Goal: Task Accomplishment & Management: Use online tool/utility

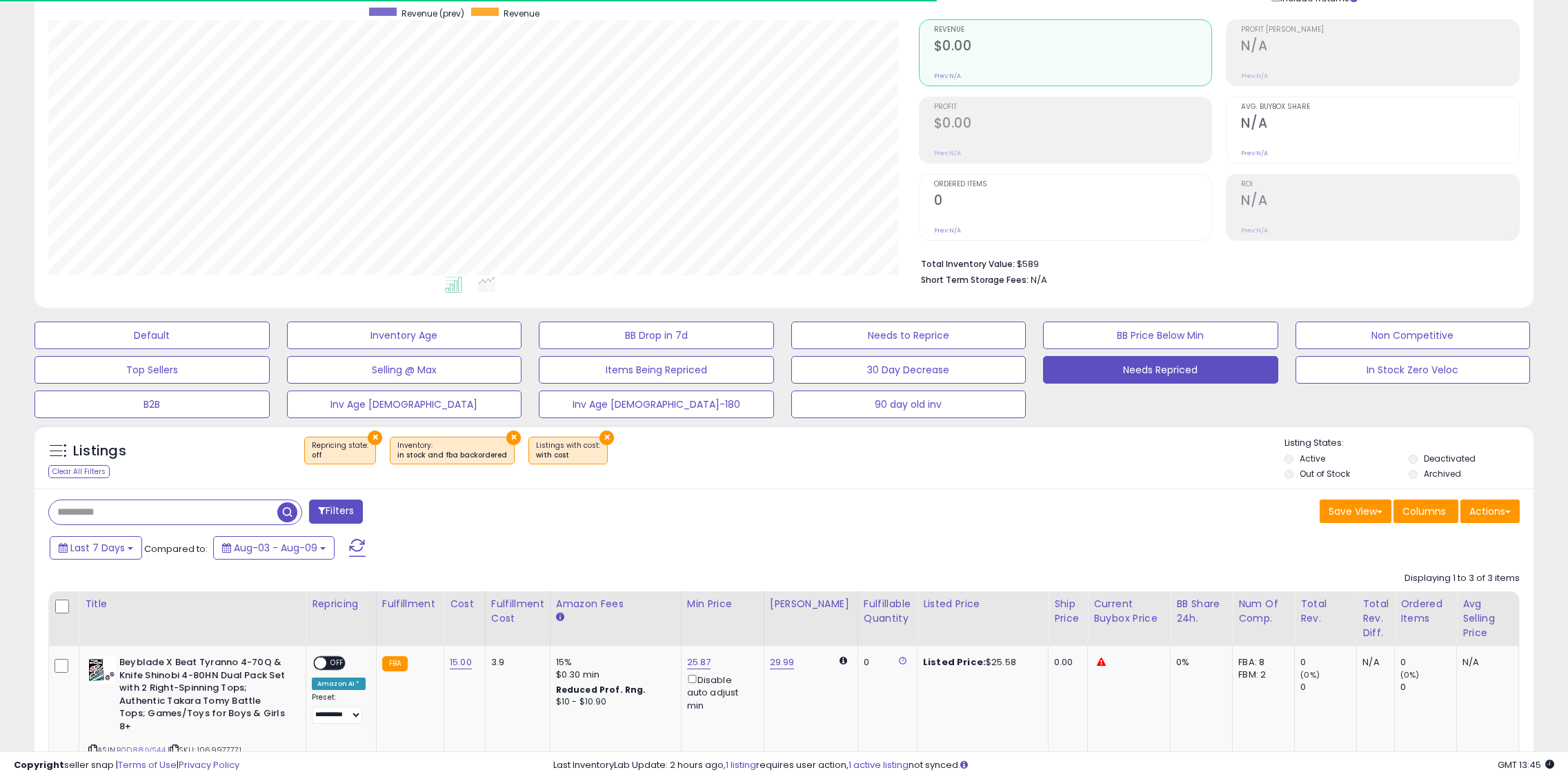
scroll to position [283, 871]
click at [356, 546] on span at bounding box center [358, 548] width 17 height 18
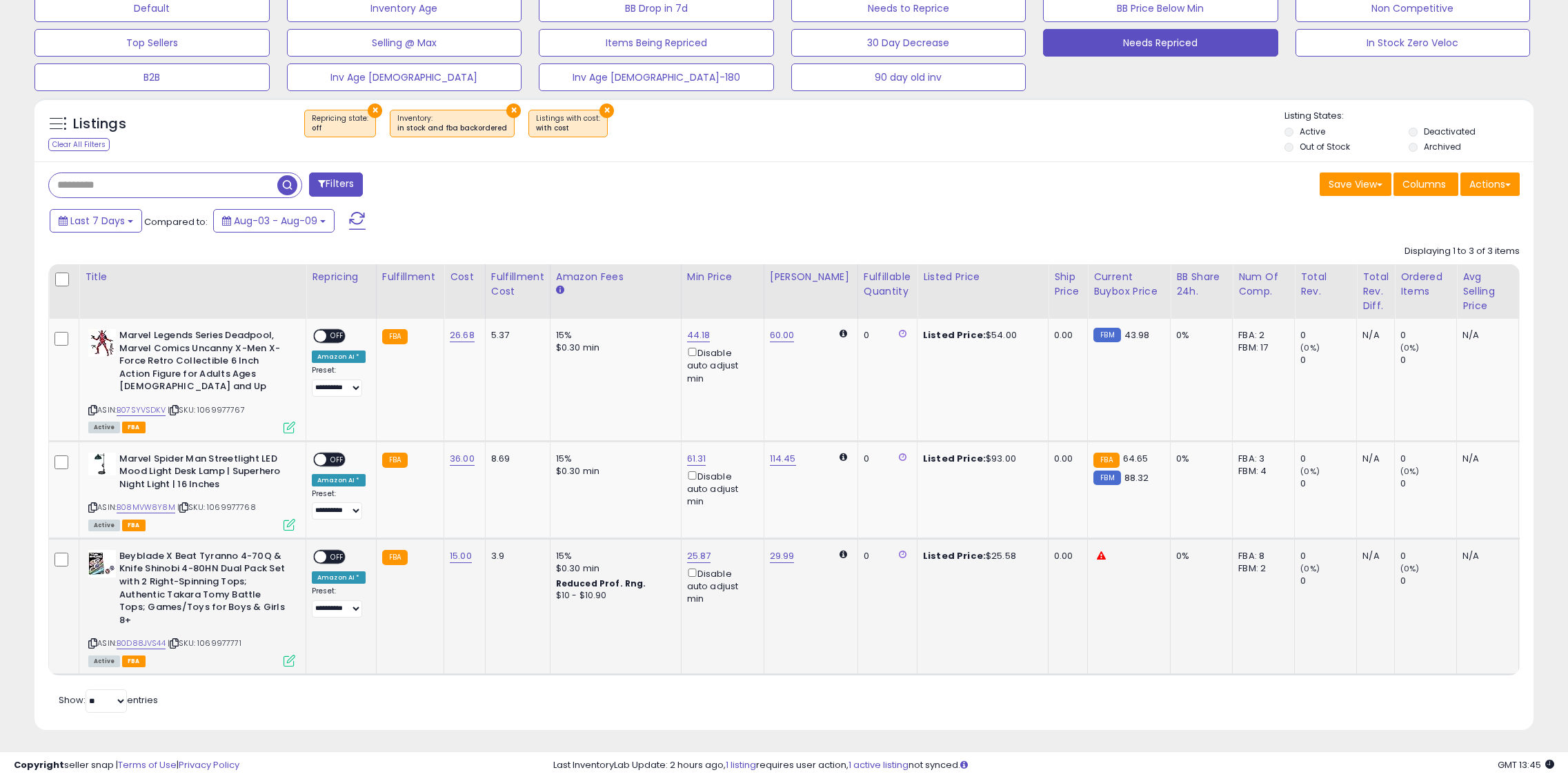
click at [324, 557] on span at bounding box center [320, 557] width 12 height 12
click at [328, 452] on div "ON OFF" at bounding box center [329, 459] width 33 height 15
click at [329, 463] on span "OFF" at bounding box center [338, 459] width 22 height 12
click at [140, 405] on link "B07SYVSDKV" at bounding box center [141, 410] width 49 height 12
click at [333, 337] on span "OFF" at bounding box center [338, 336] width 22 height 12
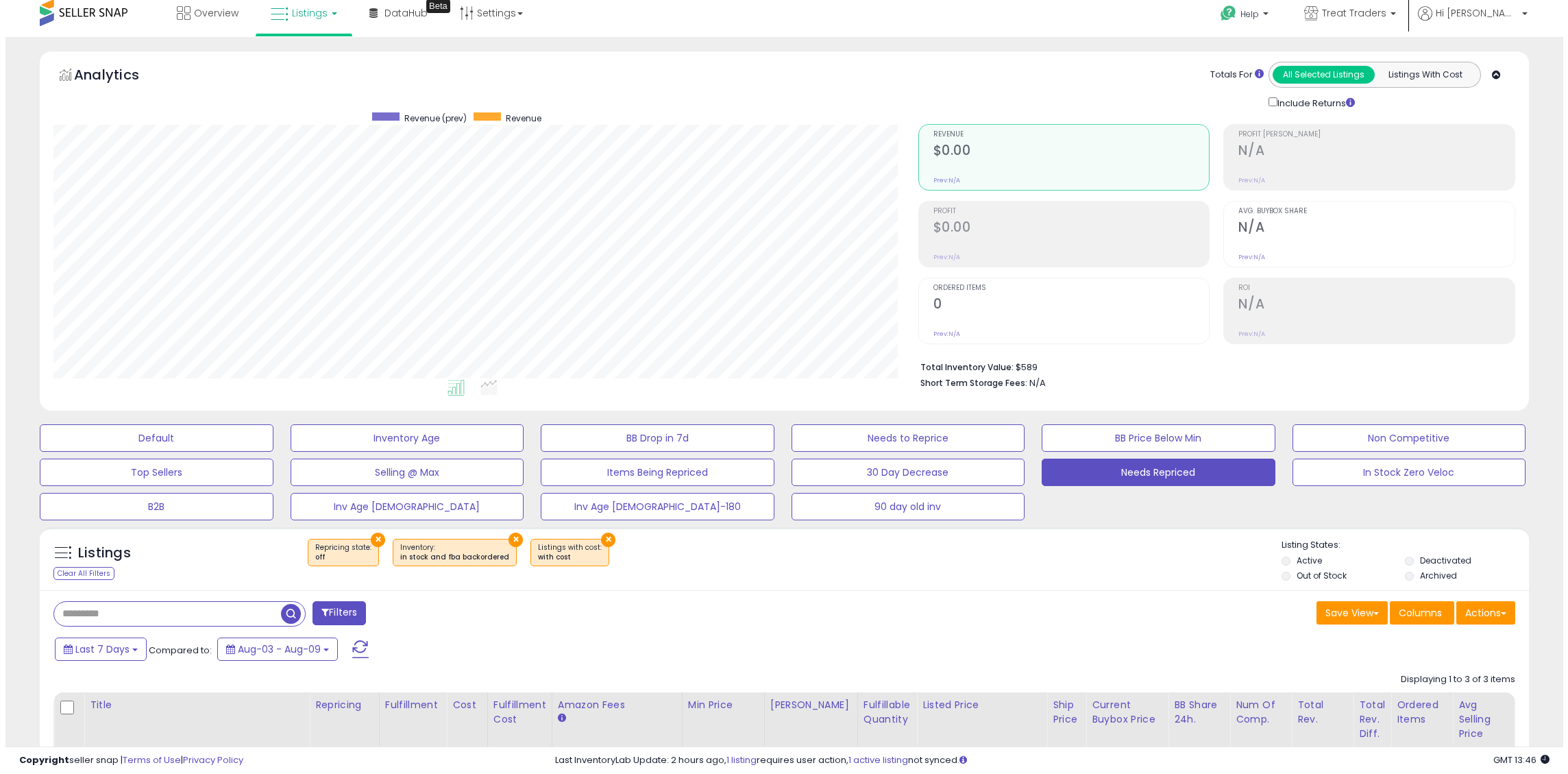
scroll to position [0, 0]
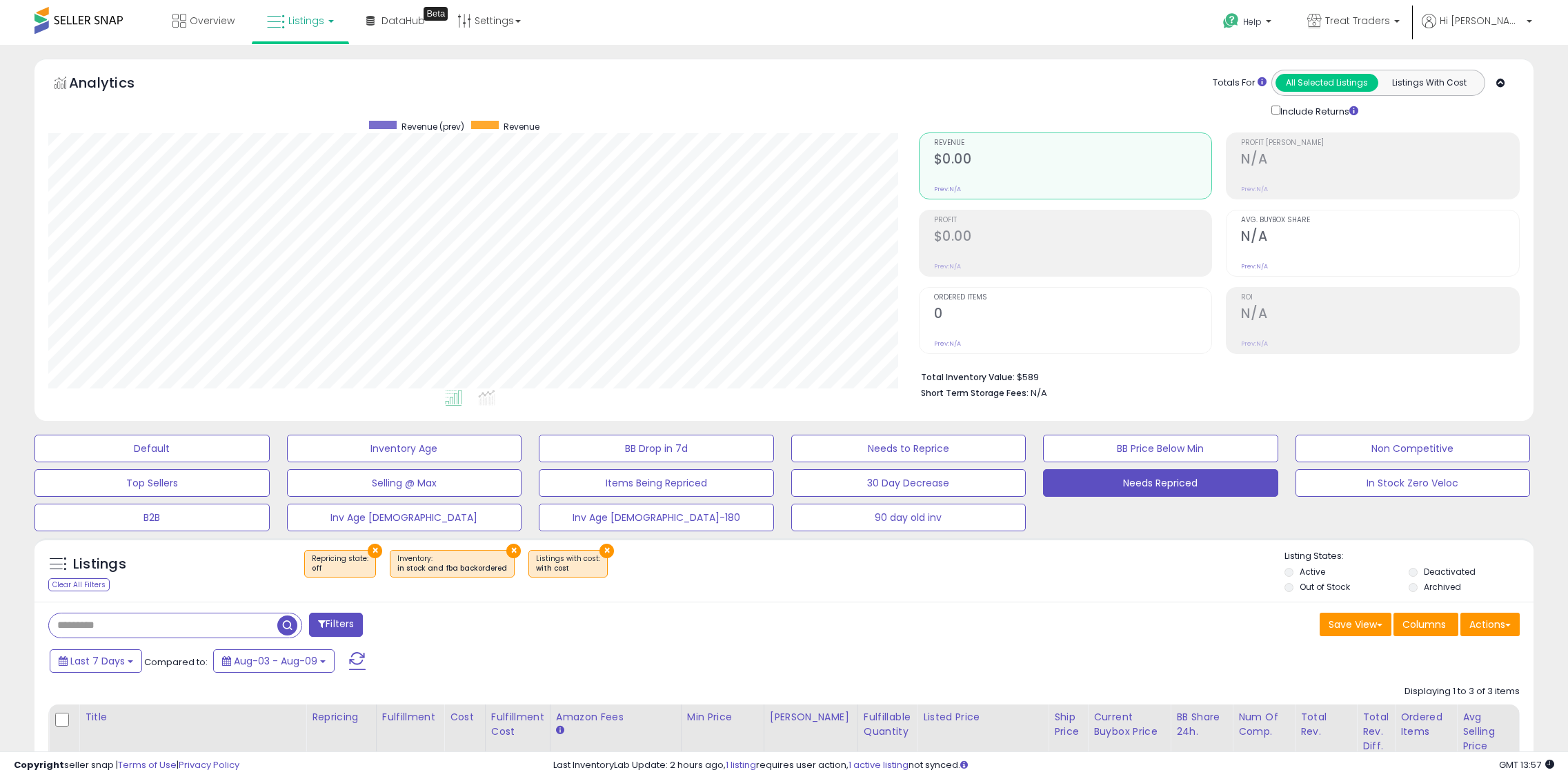
click at [361, 660] on span at bounding box center [358, 661] width 17 height 18
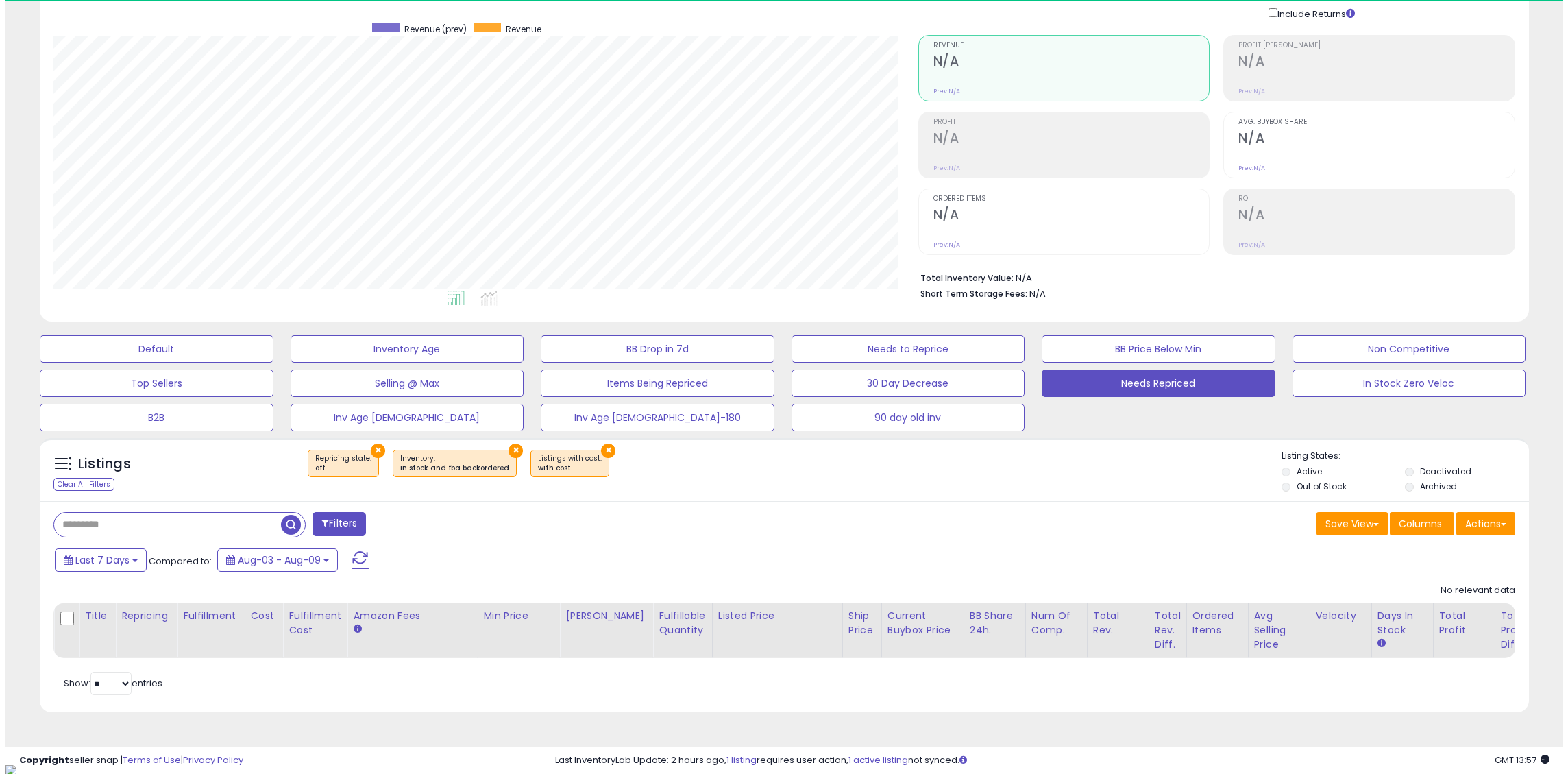
scroll to position [281, 865]
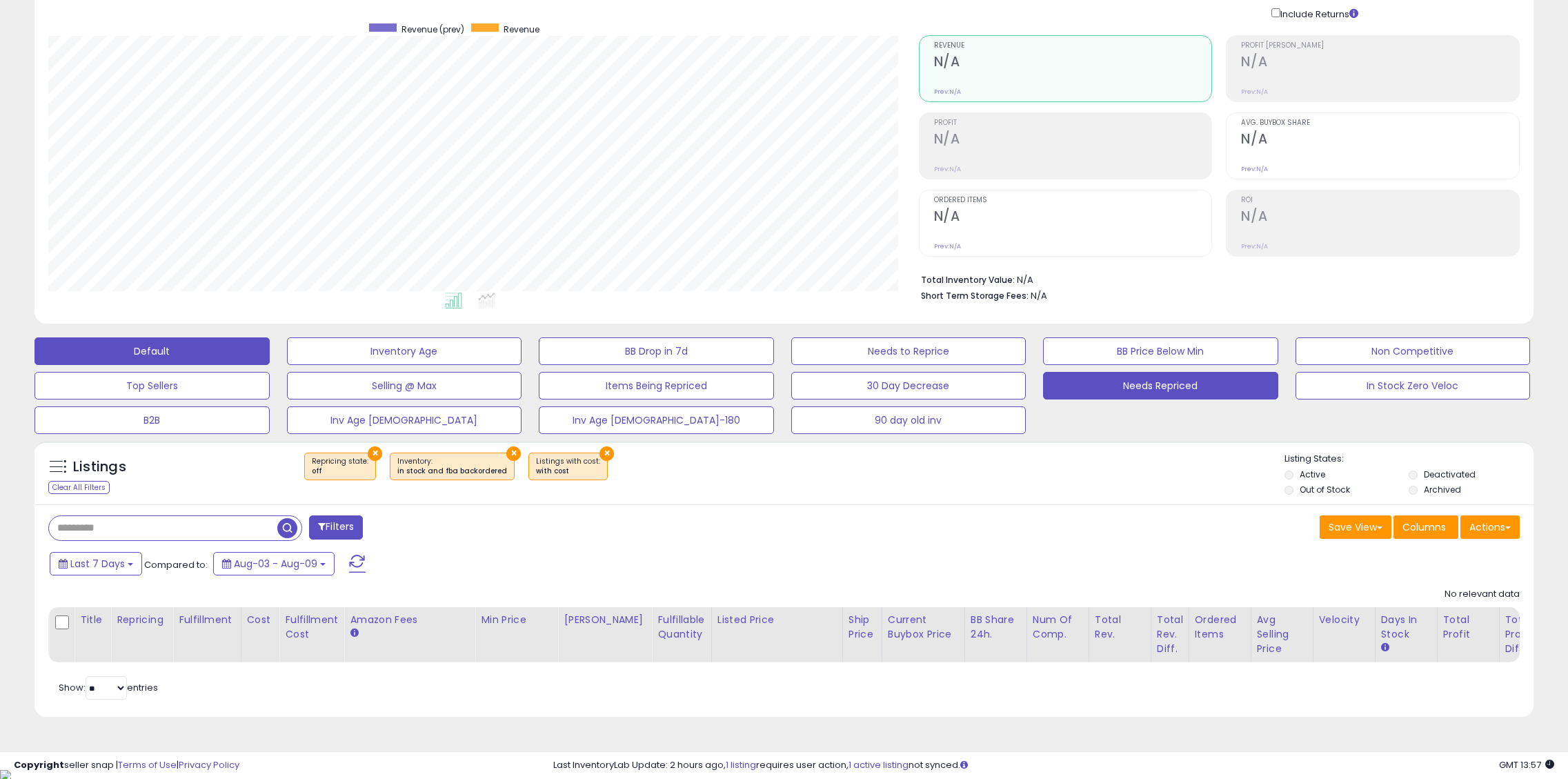
click at [186, 356] on button "Default" at bounding box center [152, 351] width 235 height 28
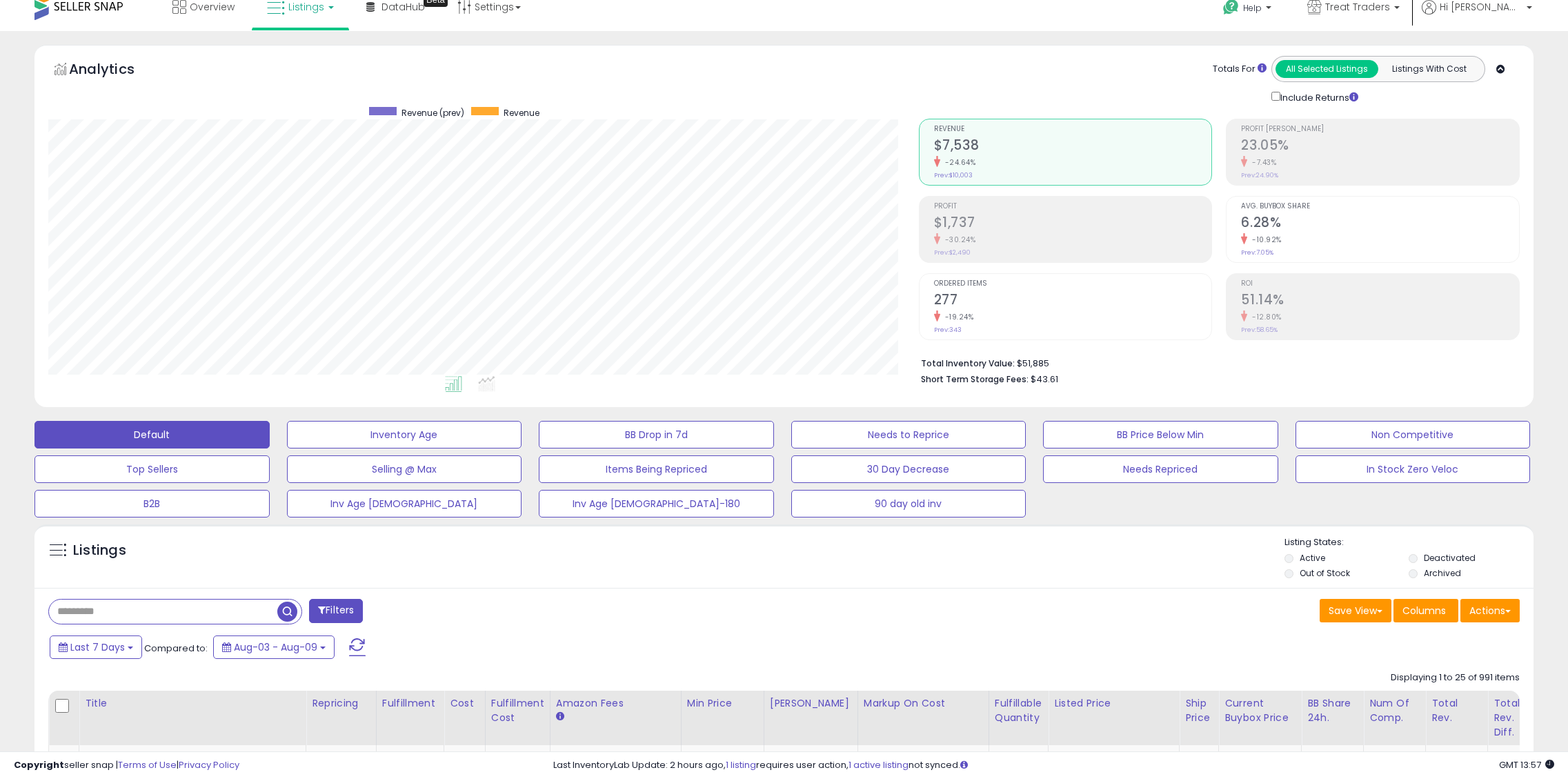
scroll to position [0, 0]
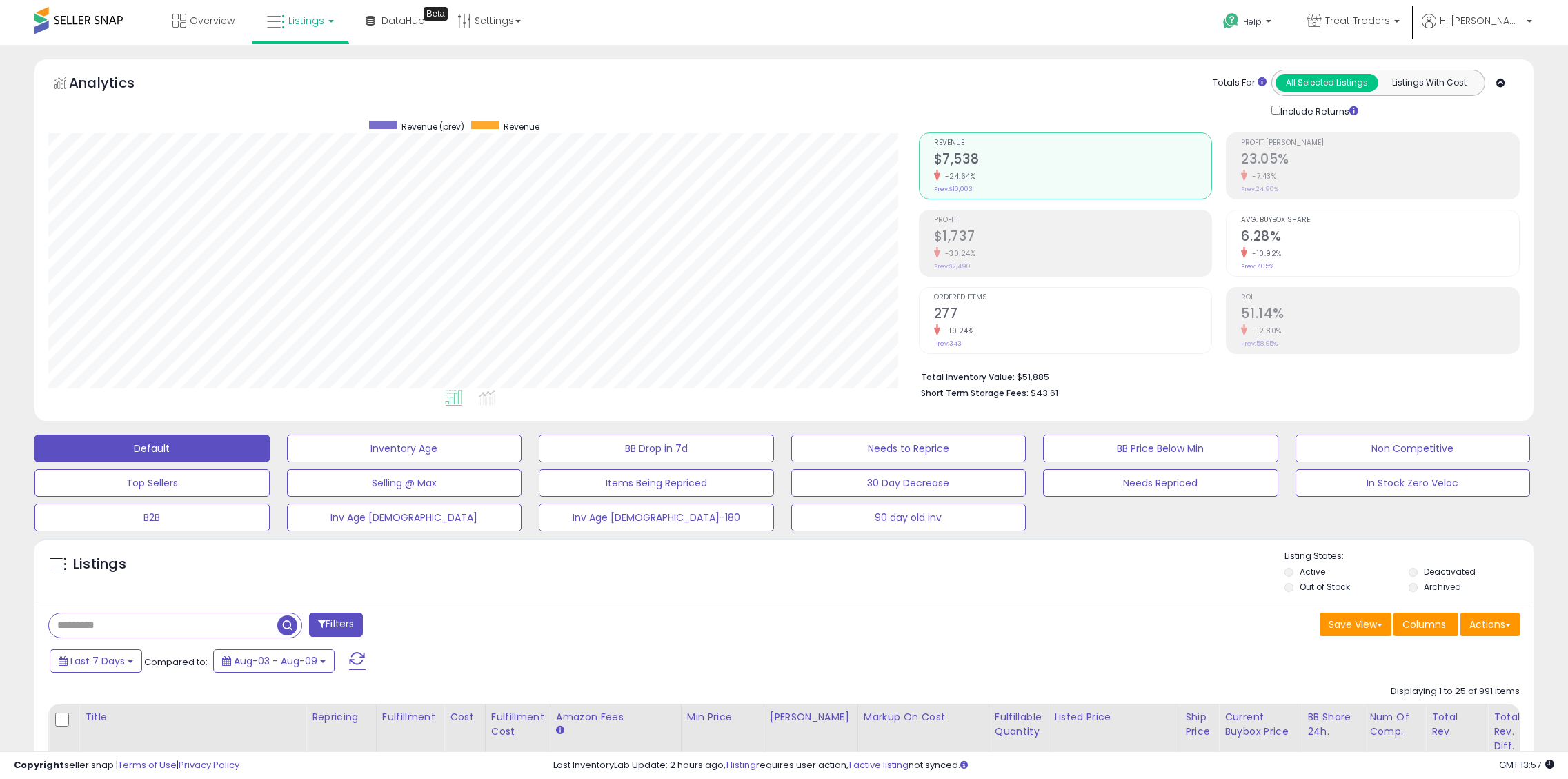
click at [281, 24] on icon at bounding box center [276, 22] width 18 height 18
click at [307, 118] on icon at bounding box center [313, 121] width 73 height 21
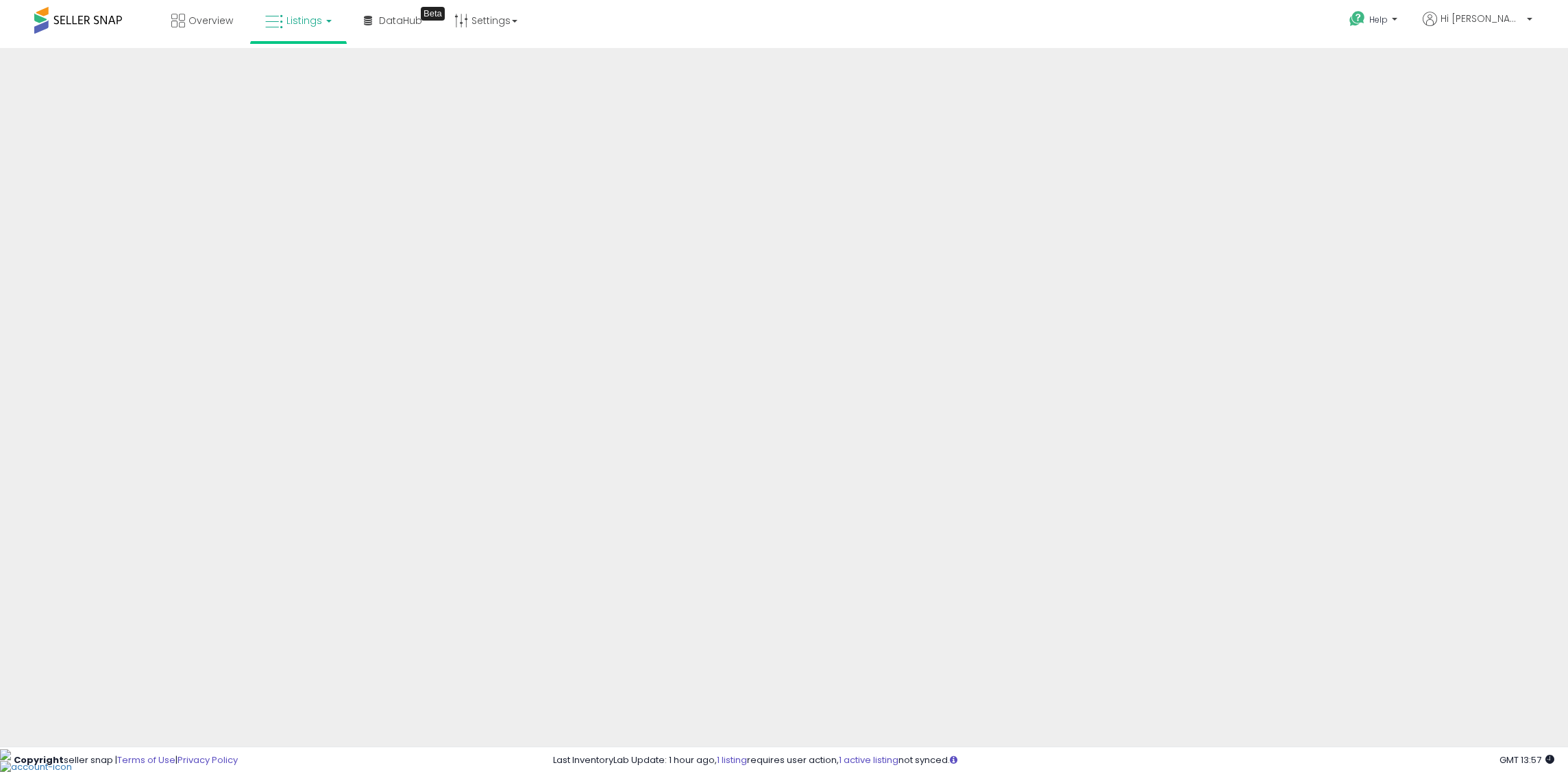
click at [323, 38] on link "Listings" at bounding box center [298, 21] width 87 height 41
click at [320, 114] on icon at bounding box center [311, 120] width 72 height 21
click at [175, 18] on icon at bounding box center [178, 21] width 14 height 14
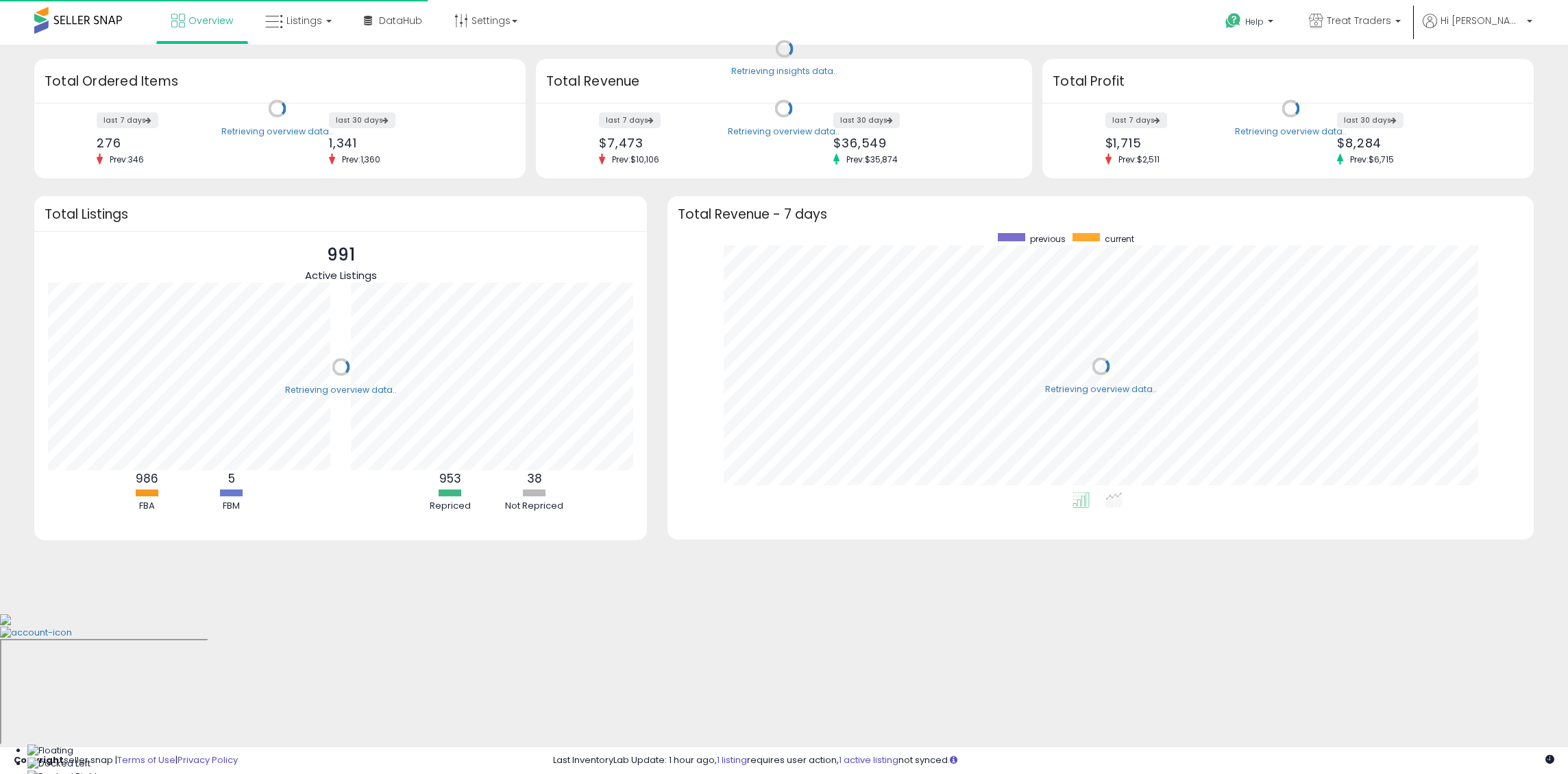
scroll to position [259, 839]
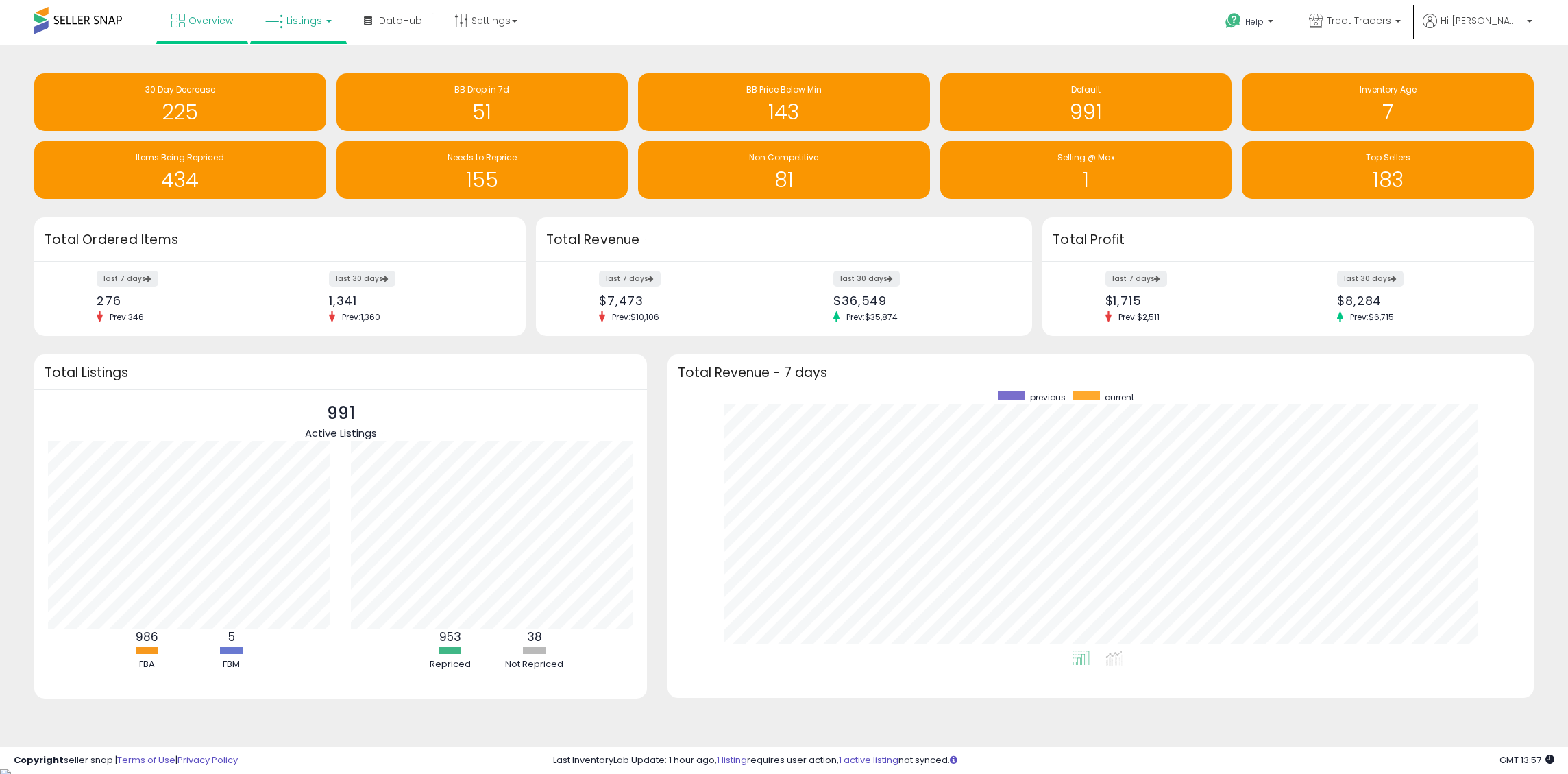
click at [328, 23] on link "Listings" at bounding box center [298, 21] width 87 height 41
click at [313, 124] on icon at bounding box center [311, 120] width 72 height 21
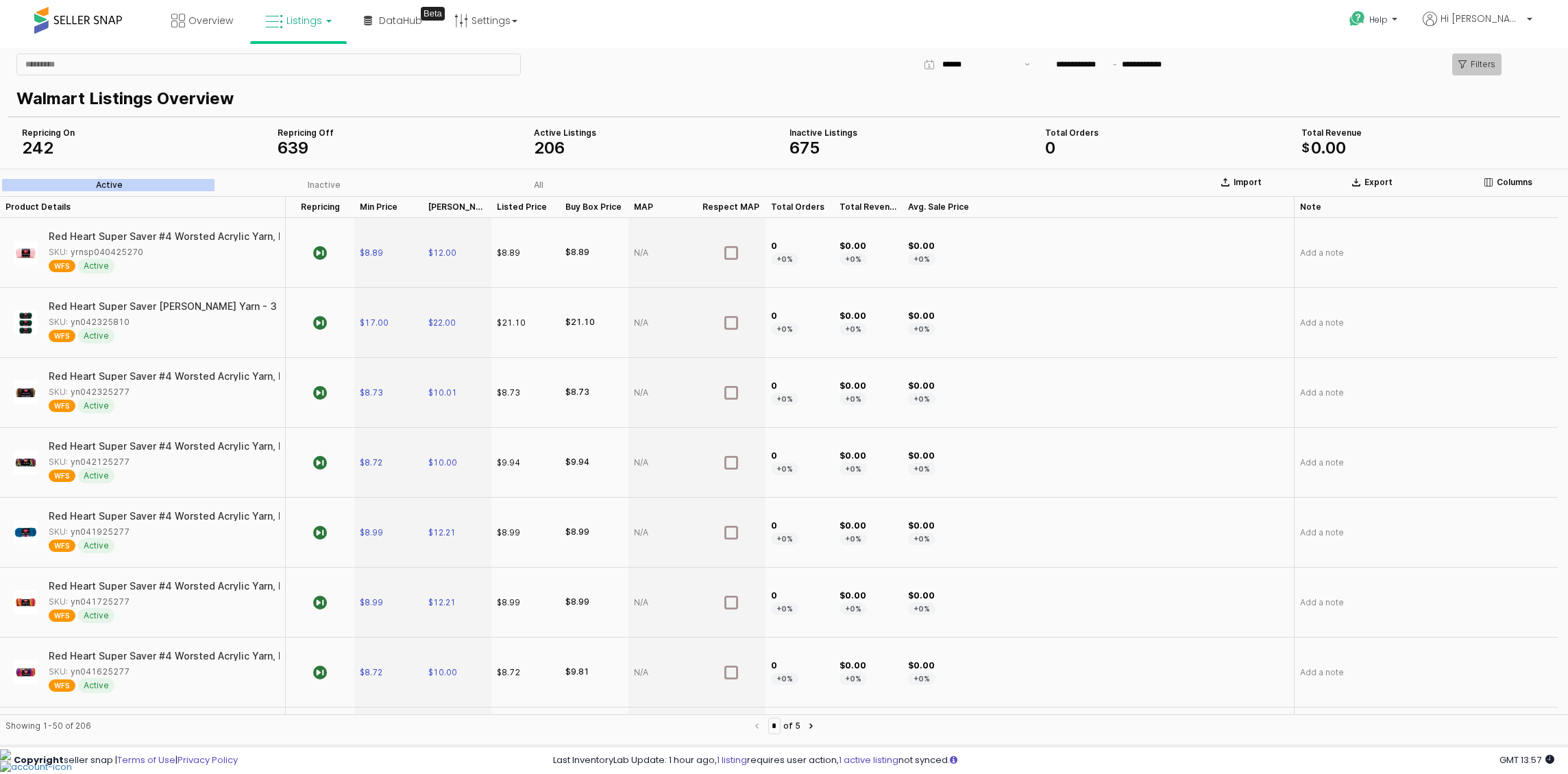
click at [1473, 67] on p "Filters" at bounding box center [1483, 65] width 25 height 11
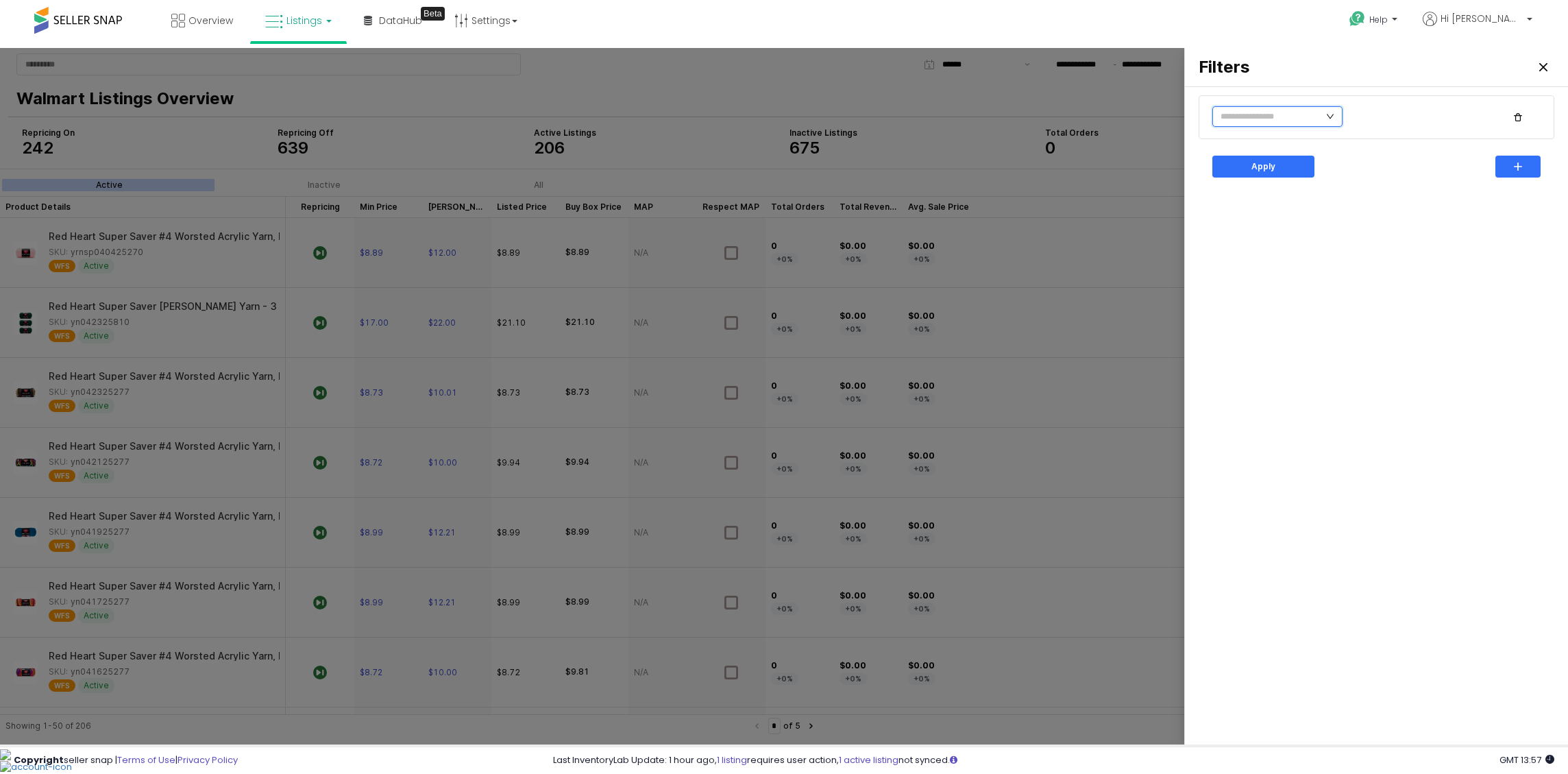
click at [1266, 117] on input "text" at bounding box center [1277, 117] width 131 height 21
click at [1333, 165] on li "No" at bounding box center [1343, 165] width 76 height 22
click at [1256, 166] on p "Apply" at bounding box center [1263, 166] width 24 height 11
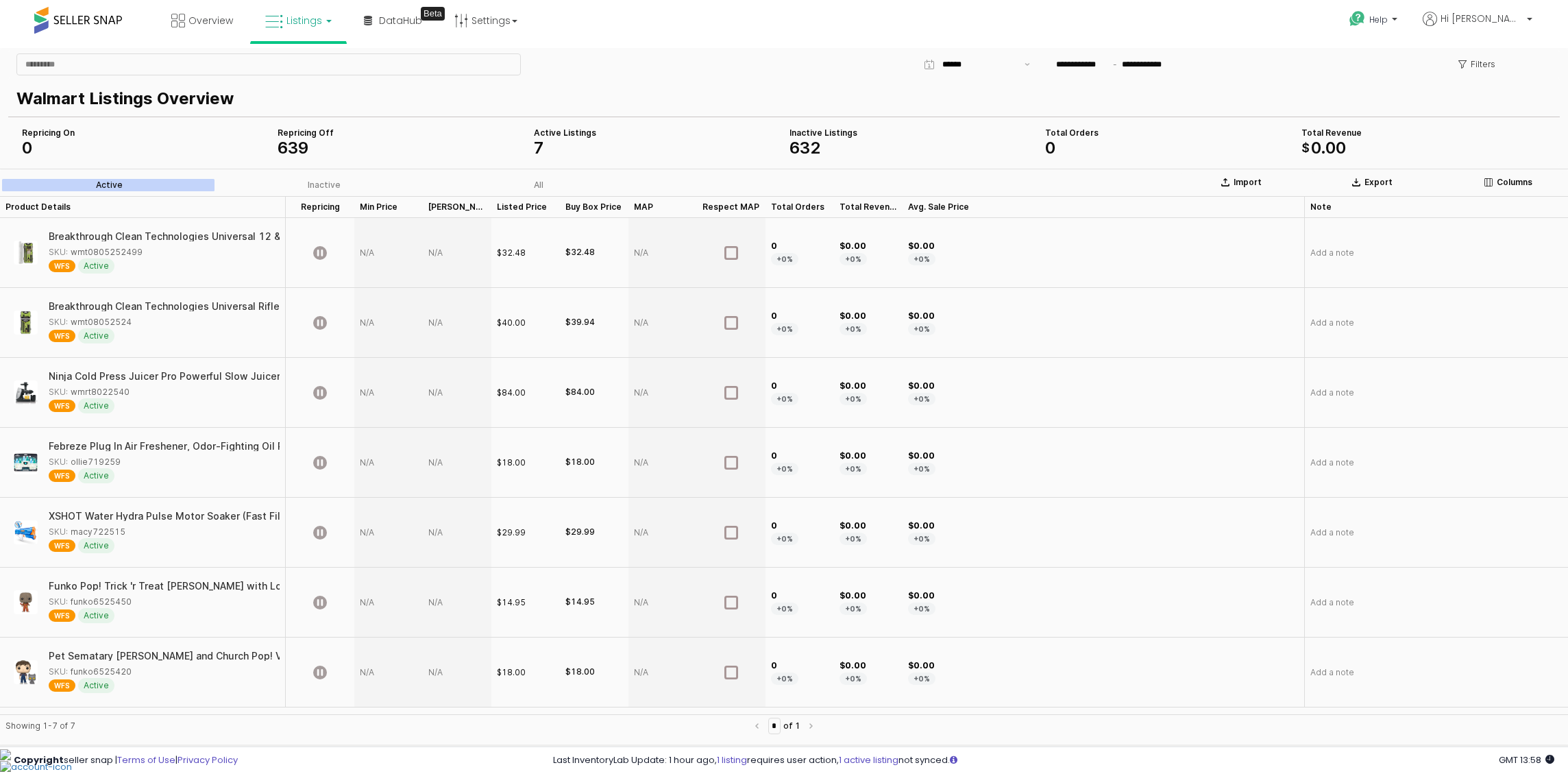
click at [377, 673] on div "App Frame" at bounding box center [389, 673] width 69 height 70
click at [108, 659] on div "Pet Sematary Ellie and Church Pop! Vinyl Figure and Buddy" at bounding box center [216, 656] width 336 height 10
click at [101, 674] on div "SKU: funko6525420" at bounding box center [90, 672] width 83 height 12
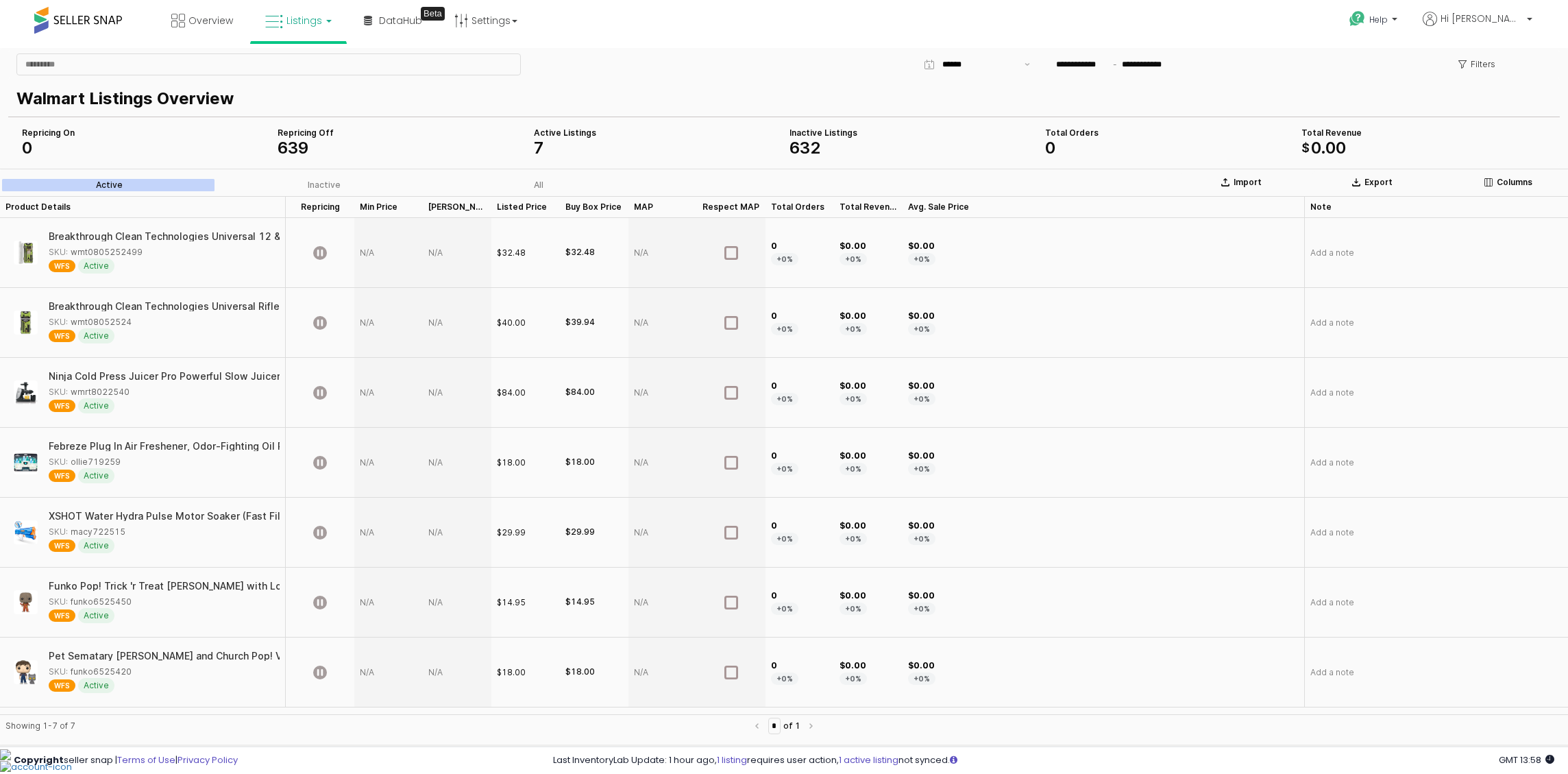
copy div "funko6525420"
click at [373, 674] on div "App Frame" at bounding box center [389, 673] width 69 height 70
click at [373, 673] on div "App Frame" at bounding box center [389, 673] width 69 height 70
type input "**"
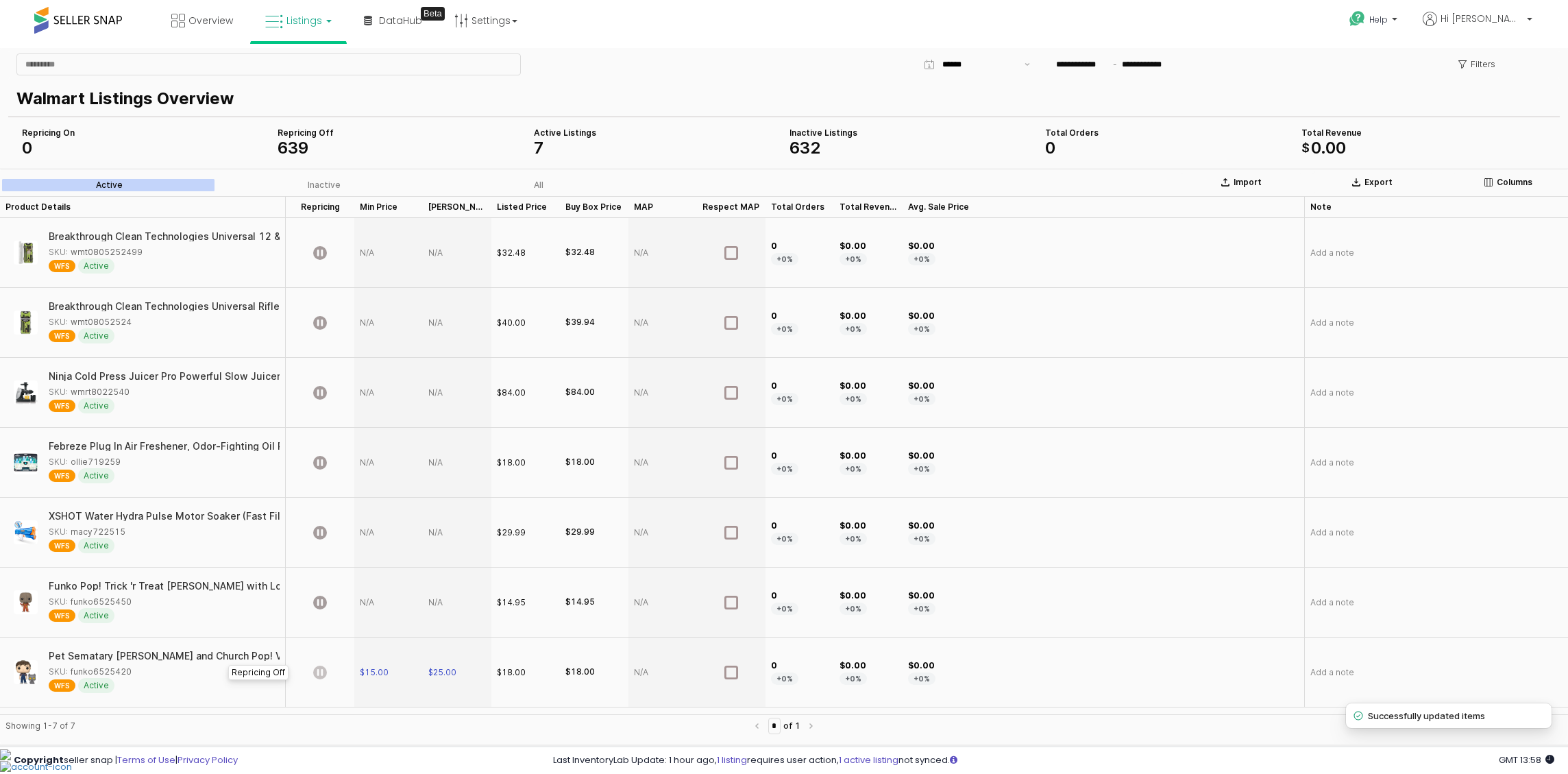
click at [316, 672] on icon "App Frame" at bounding box center [320, 672] width 14 height 14
click at [378, 604] on div "App Frame" at bounding box center [389, 603] width 69 height 70
type input "**"
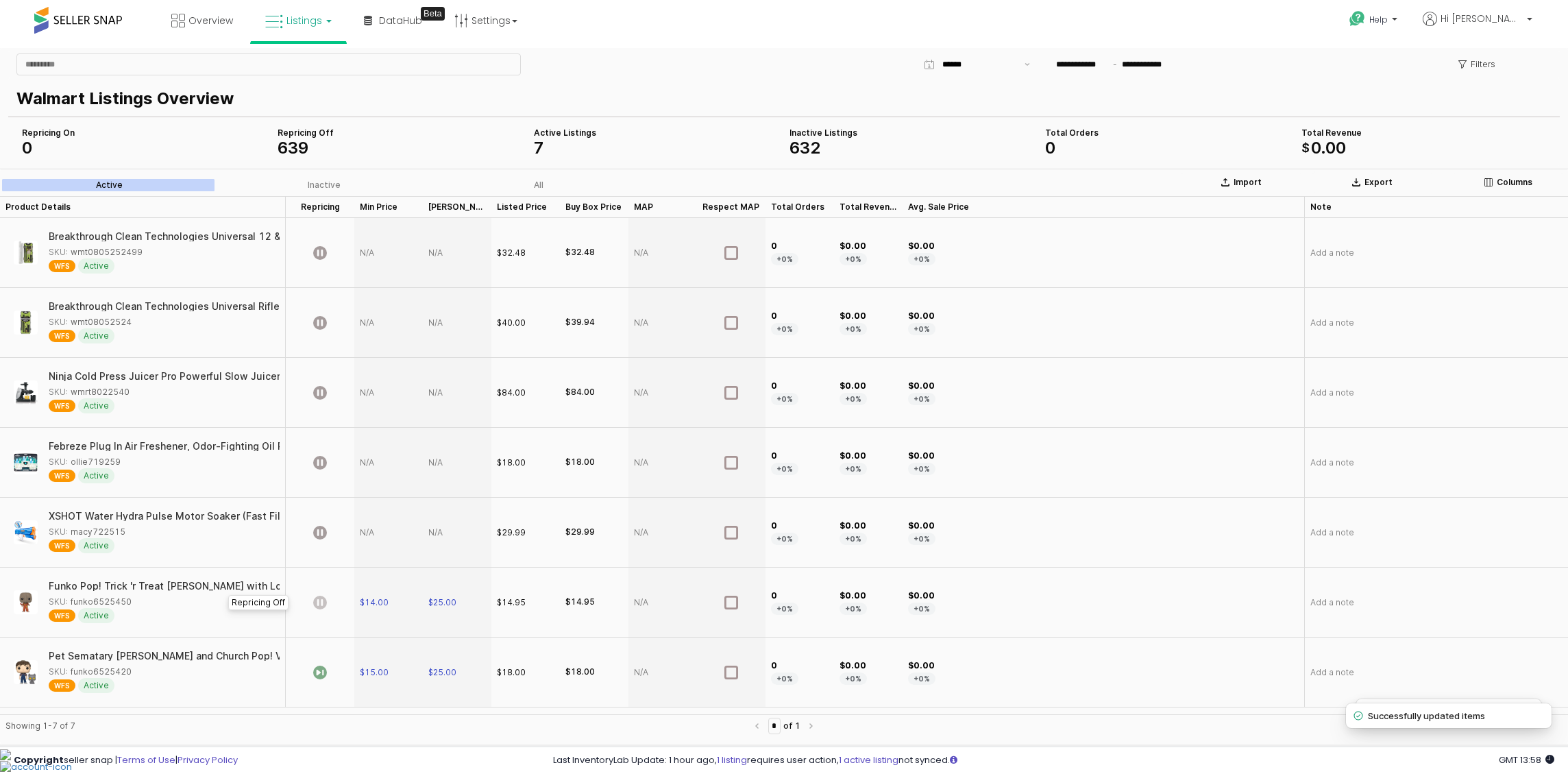
click at [321, 602] on icon "App Frame" at bounding box center [320, 603] width 14 height 14
click at [375, 535] on div "App Frame" at bounding box center [389, 533] width 69 height 70
type input "**"
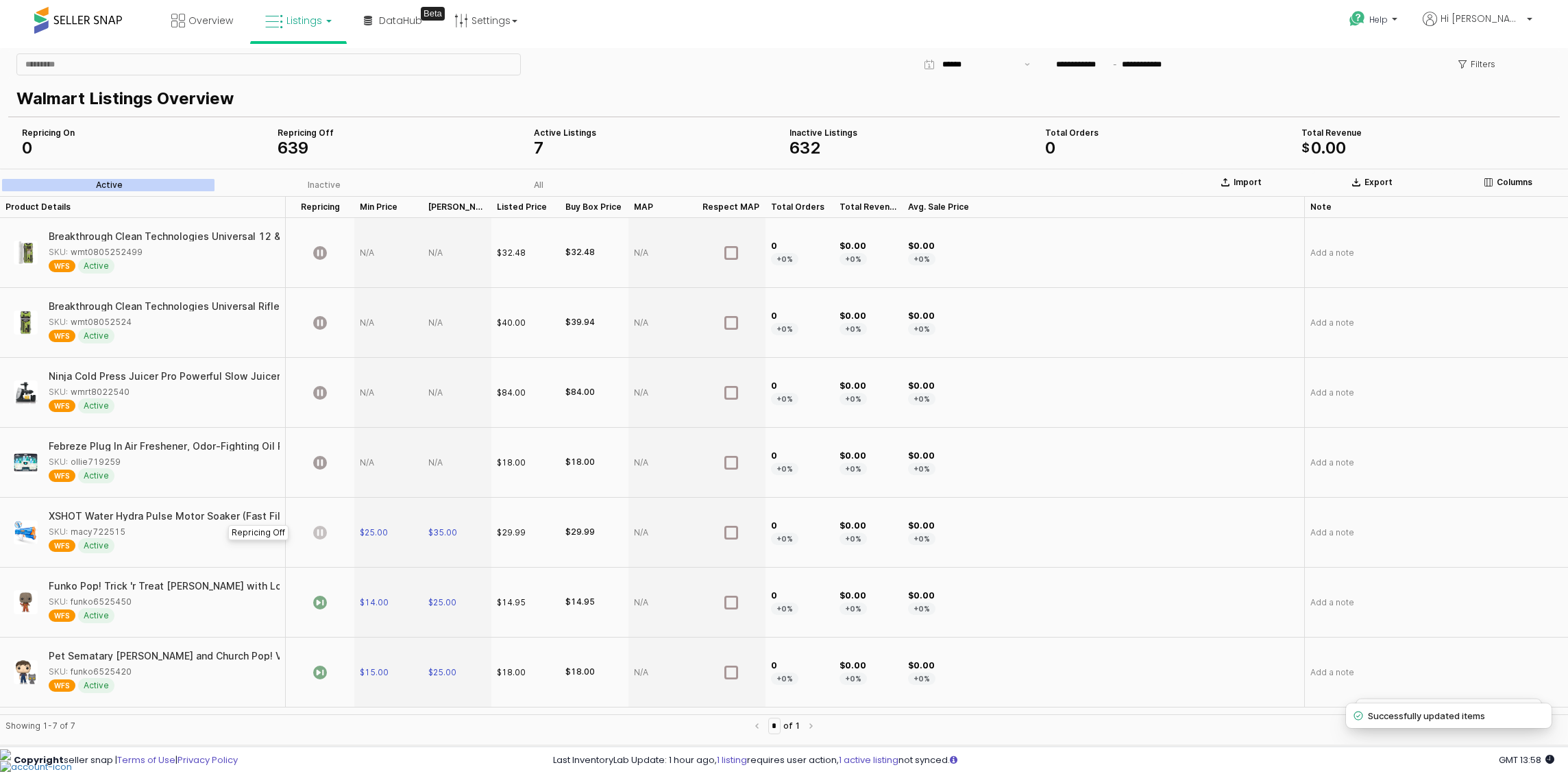
click at [316, 534] on icon "App Frame" at bounding box center [320, 533] width 14 height 14
click at [372, 463] on div "App Frame" at bounding box center [389, 463] width 69 height 70
type input "**"
click at [313, 464] on div "App Frame" at bounding box center [320, 463] width 69 height 70
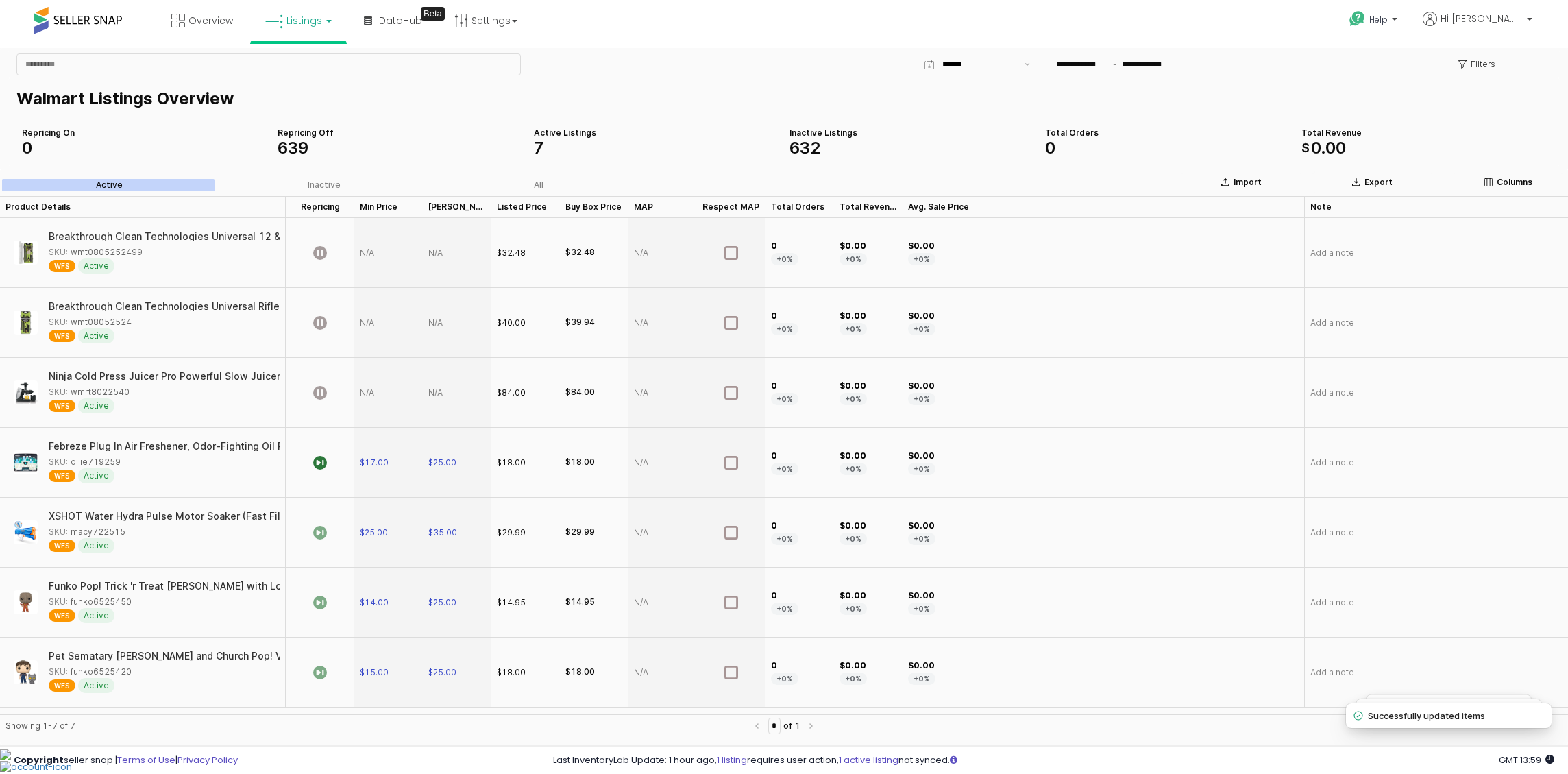
click at [383, 390] on div "App Frame" at bounding box center [389, 393] width 69 height 70
type input "**"
type input "***"
click at [318, 394] on icon "App Frame" at bounding box center [320, 393] width 14 height 14
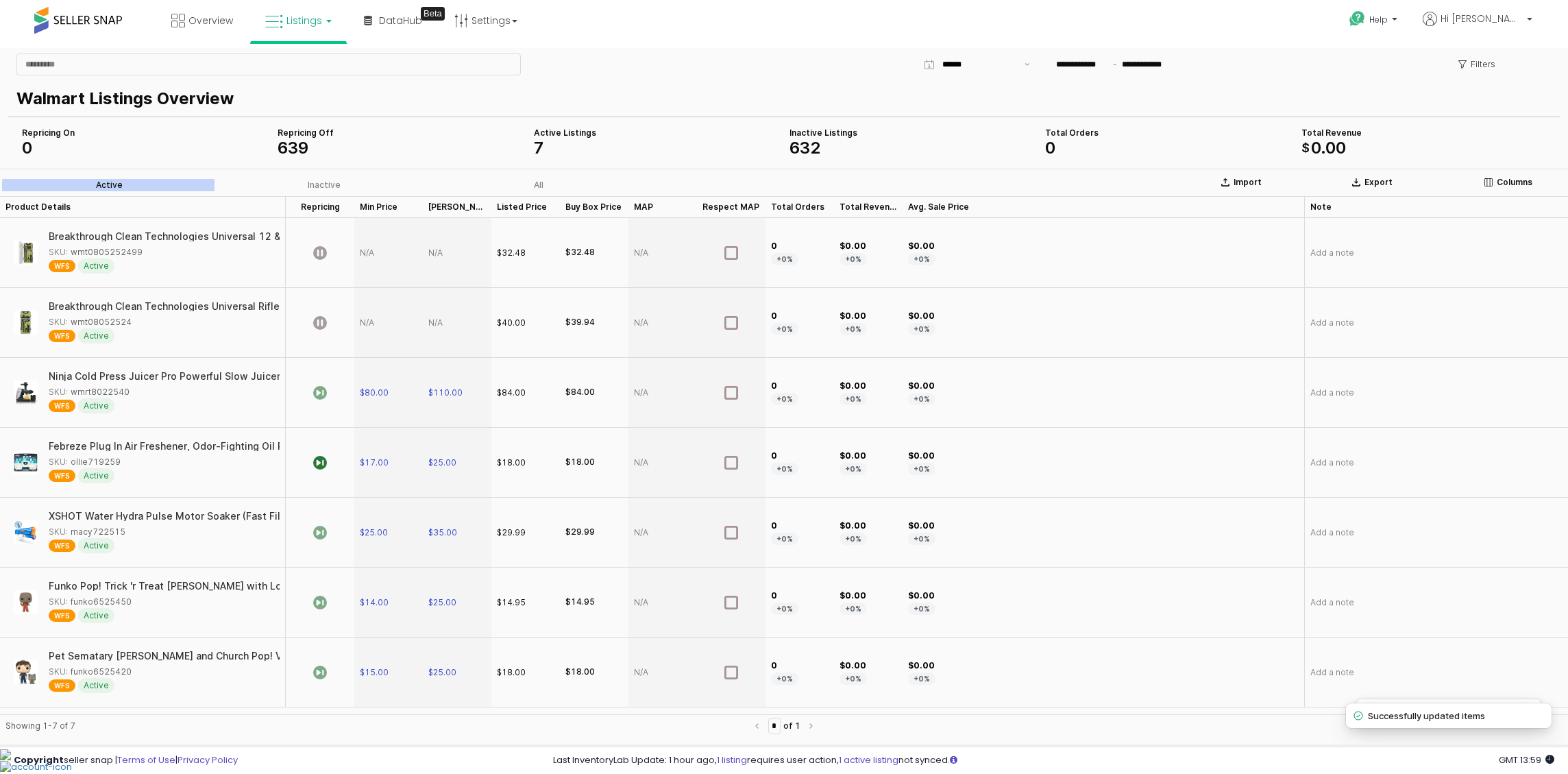
click at [385, 314] on div "App Frame" at bounding box center [389, 323] width 69 height 70
type input "**"
click at [324, 322] on icon "App Frame" at bounding box center [320, 323] width 14 height 14
click at [374, 256] on div "App Frame" at bounding box center [389, 253] width 69 height 70
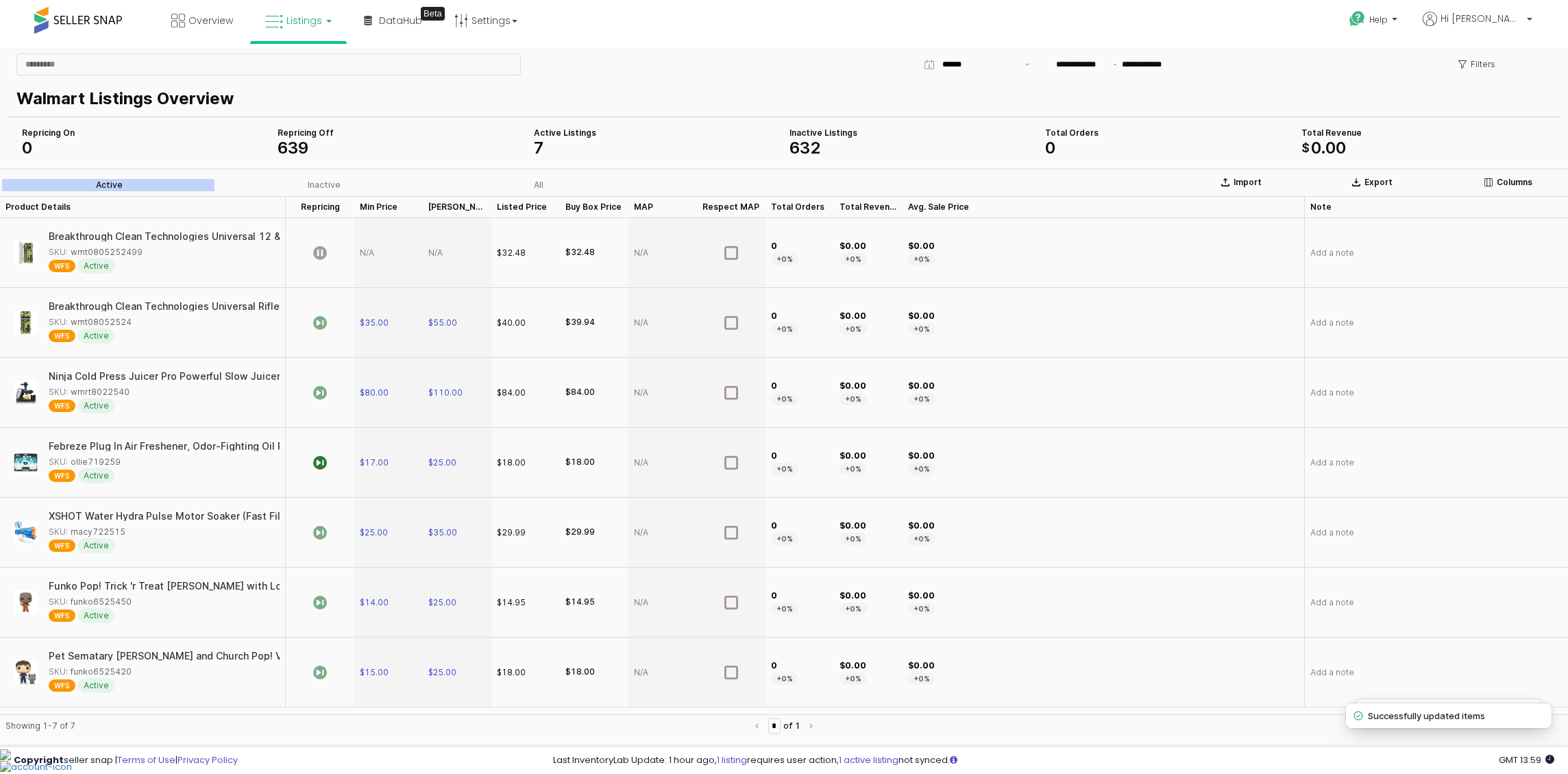
click at [374, 256] on div "App Frame" at bounding box center [389, 253] width 69 height 70
type input "**"
click at [322, 256] on icon "App Frame" at bounding box center [320, 253] width 14 height 14
click at [223, 26] on span "Overview" at bounding box center [210, 21] width 45 height 14
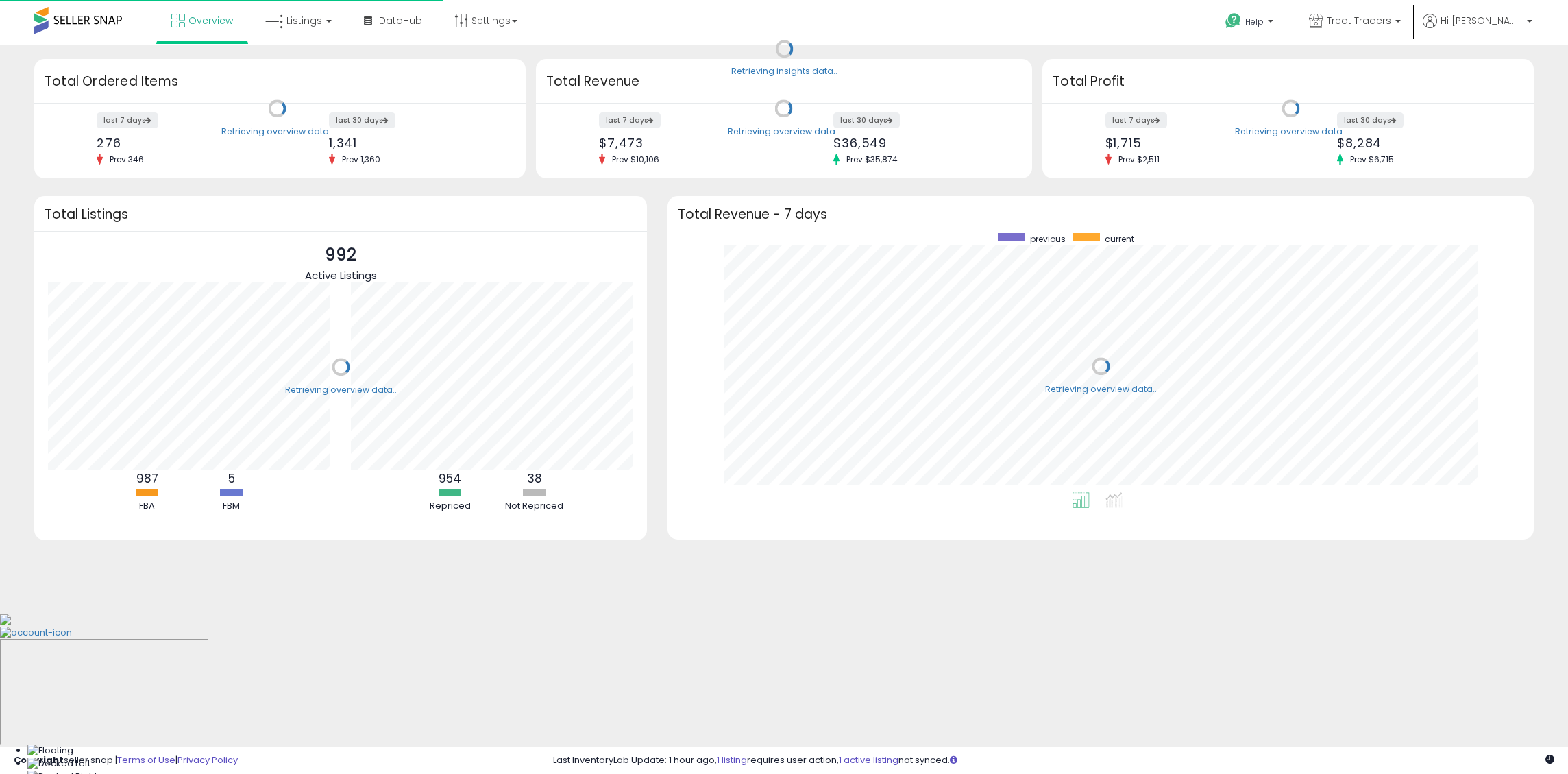
scroll to position [259, 839]
